Goal: Feedback & Contribution: Leave review/rating

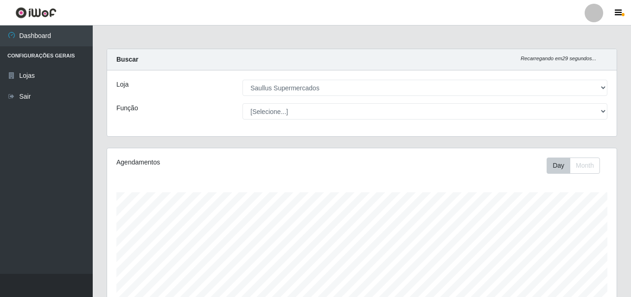
select select "423"
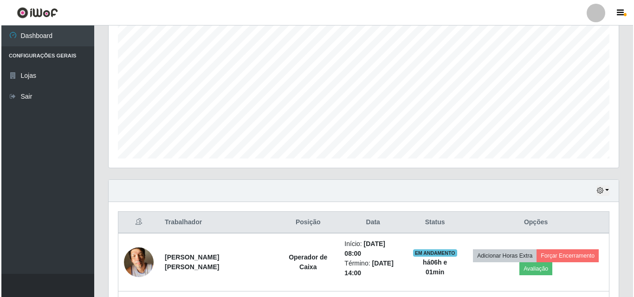
scroll to position [298, 0]
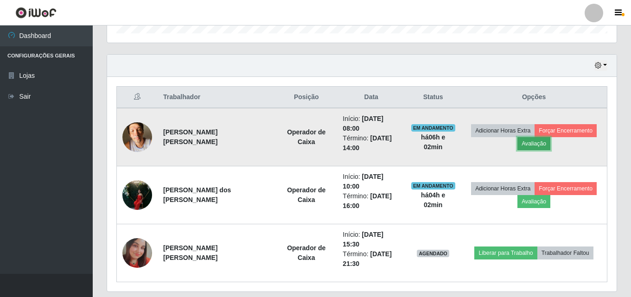
click at [536, 139] on button "Avaliação" at bounding box center [534, 143] width 33 height 13
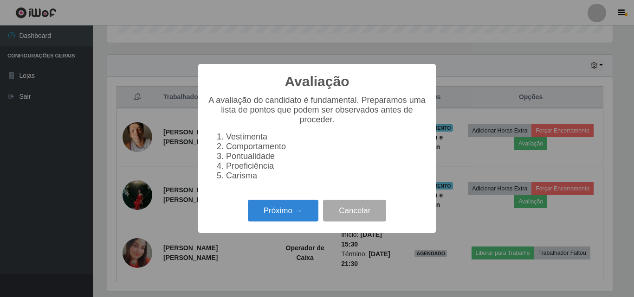
scroll to position [192, 505]
click at [248, 207] on div "Próximo → Cancelar" at bounding box center [316, 211] width 219 height 26
click at [260, 217] on button "Próximo →" at bounding box center [283, 211] width 71 height 22
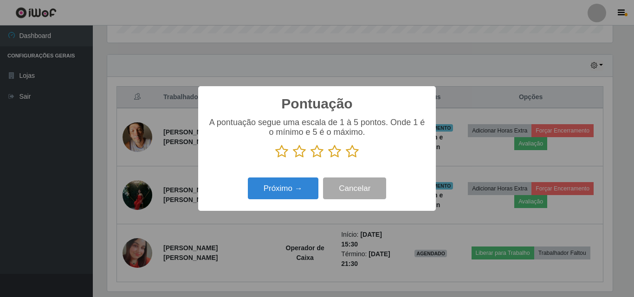
click at [348, 150] on icon at bounding box center [352, 152] width 13 height 14
click at [346, 159] on input "radio" at bounding box center [346, 159] width 0 height 0
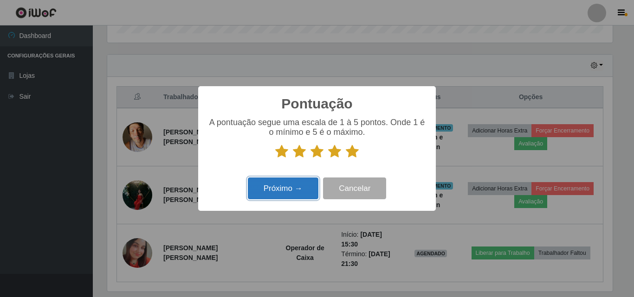
click at [274, 199] on button "Próximo →" at bounding box center [283, 189] width 71 height 22
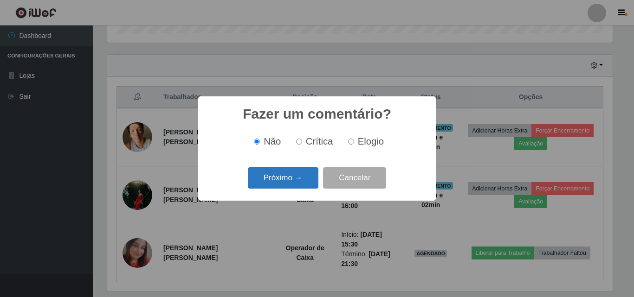
click at [292, 185] on button "Próximo →" at bounding box center [283, 178] width 71 height 22
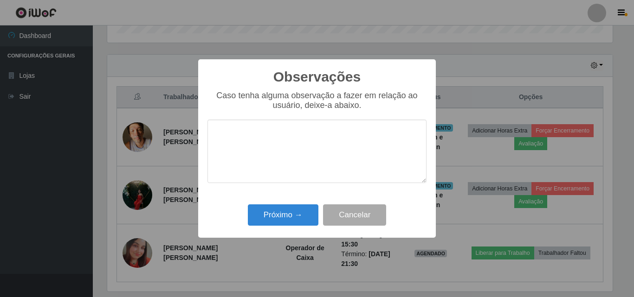
click at [281, 156] on textarea at bounding box center [316, 152] width 219 height 64
type textarea "excelente profissional"
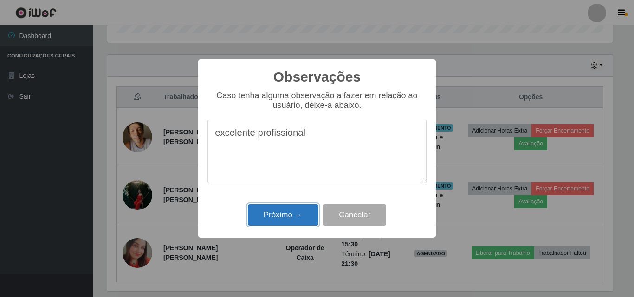
click at [282, 215] on button "Próximo →" at bounding box center [283, 216] width 71 height 22
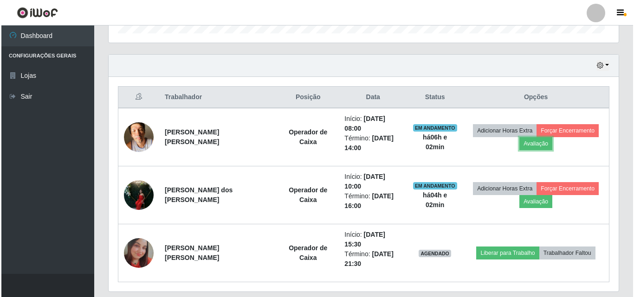
scroll to position [192, 510]
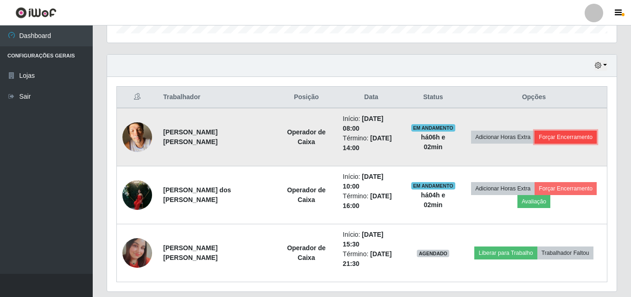
click at [551, 131] on button "Forçar Encerramento" at bounding box center [566, 137] width 62 height 13
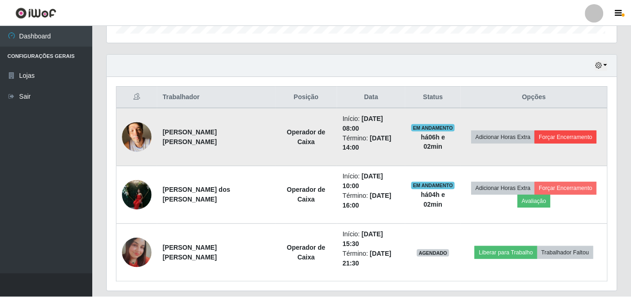
scroll to position [192, 505]
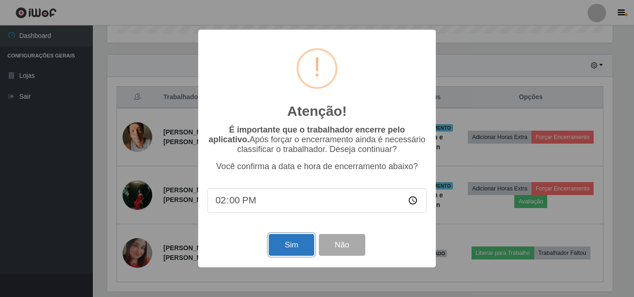
click at [297, 247] on button "Sim" at bounding box center [291, 245] width 45 height 22
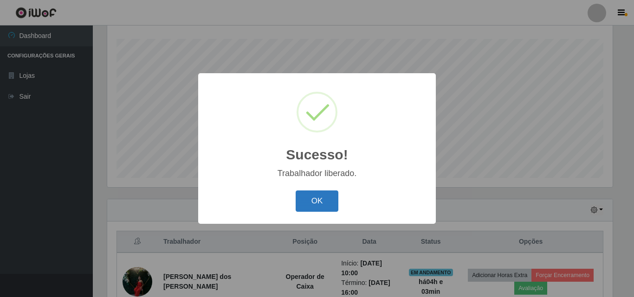
click at [328, 203] on button "OK" at bounding box center [316, 202] width 43 height 22
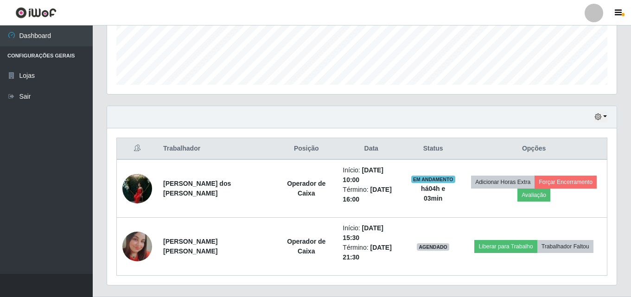
scroll to position [250, 0]
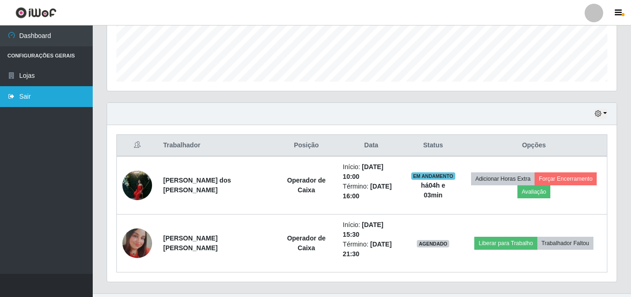
click at [31, 96] on link "Sair" at bounding box center [46, 96] width 93 height 21
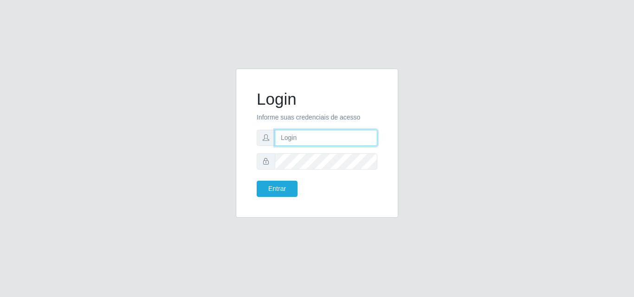
click at [360, 136] on input "text" at bounding box center [326, 138] width 103 height 16
type input "[PERSON_NAME]@saullus"
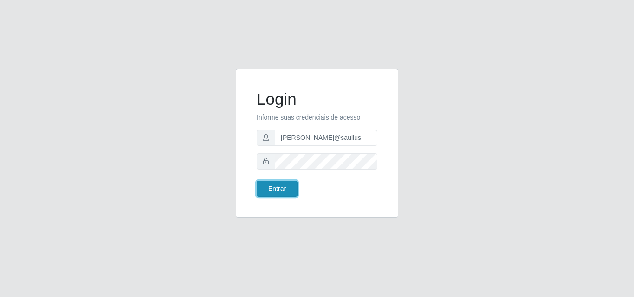
click at [275, 186] on button "Entrar" at bounding box center [276, 189] width 41 height 16
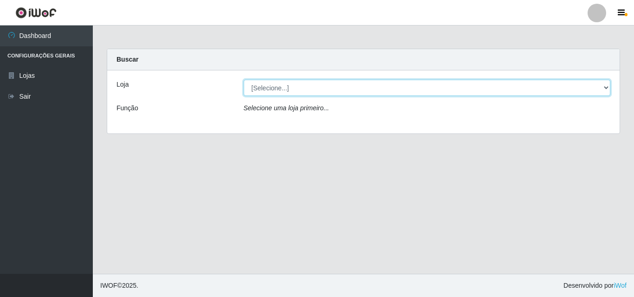
click at [605, 86] on select "[Selecione...] Saullus Supermercados" at bounding box center [427, 88] width 367 height 16
select select "423"
click at [244, 80] on select "[Selecione...] Saullus Supermercados" at bounding box center [427, 88] width 367 height 16
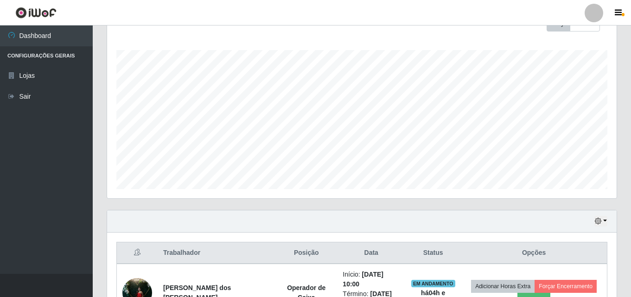
scroll to position [250, 0]
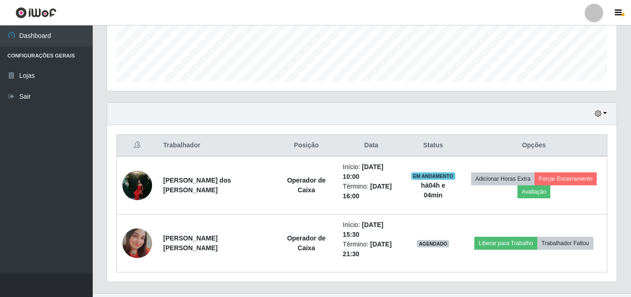
click at [605, 108] on div "Hoje 1 dia 3 dias 1 Semana Não encerrados" at bounding box center [362, 114] width 510 height 22
click at [609, 111] on div "Hoje 1 dia 3 dias 1 Semana Não encerrados" at bounding box center [362, 114] width 510 height 22
click at [605, 117] on button "button" at bounding box center [601, 114] width 13 height 11
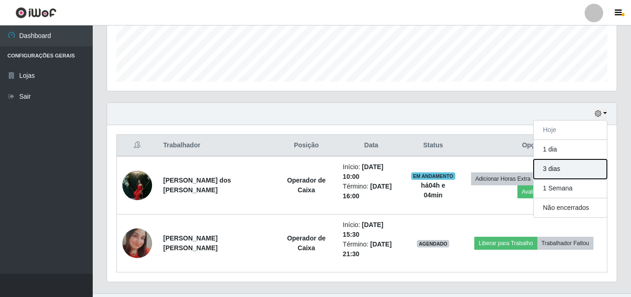
click at [561, 171] on button "3 dias" at bounding box center [570, 169] width 73 height 19
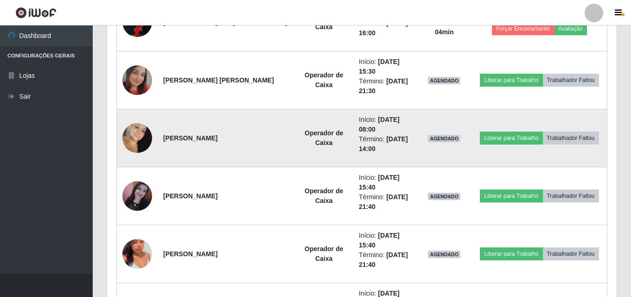
scroll to position [436, 0]
